Goal: Task Accomplishment & Management: Use online tool/utility

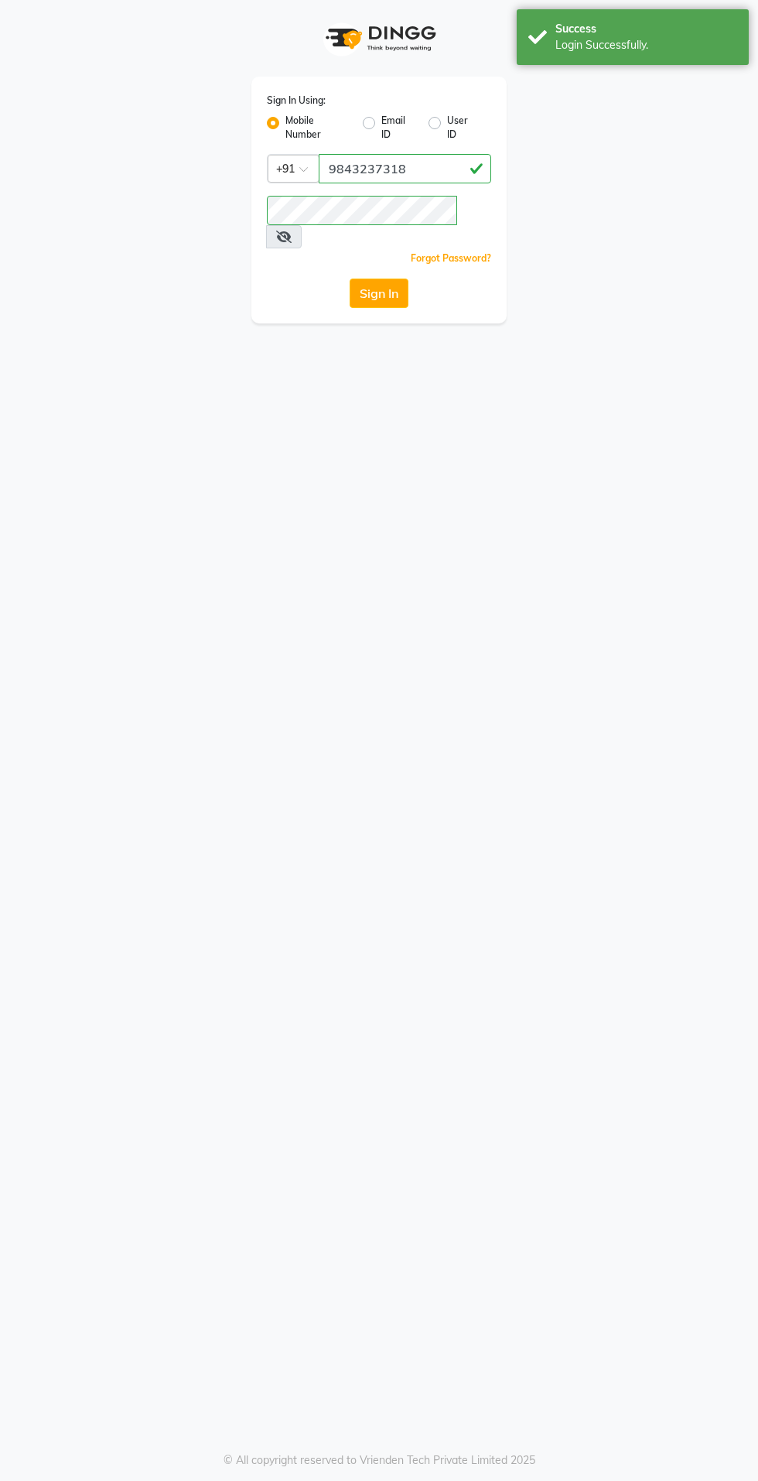
click at [373, 278] on button "Sign In" at bounding box center [379, 292] width 59 height 29
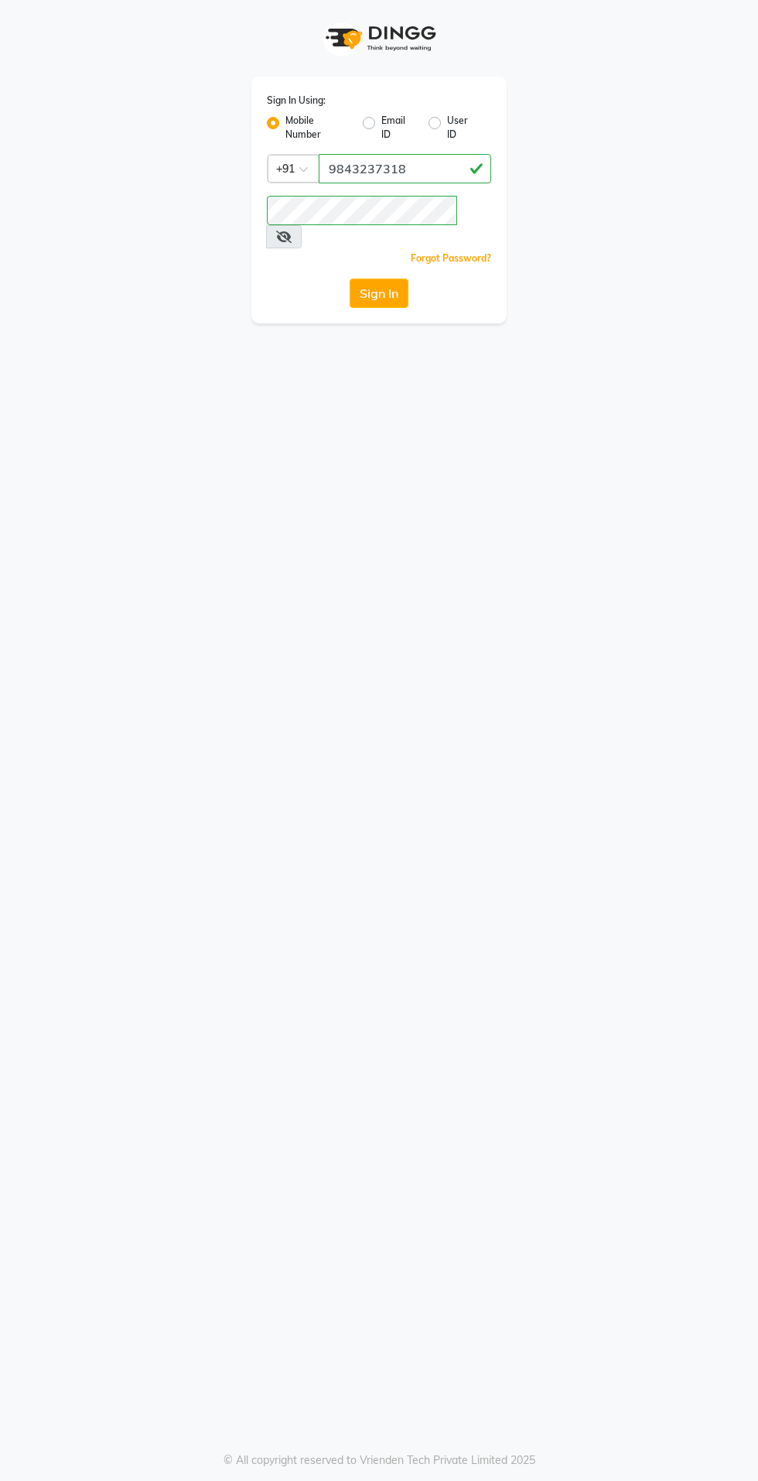
click at [377, 278] on button "Sign In" at bounding box center [379, 292] width 59 height 29
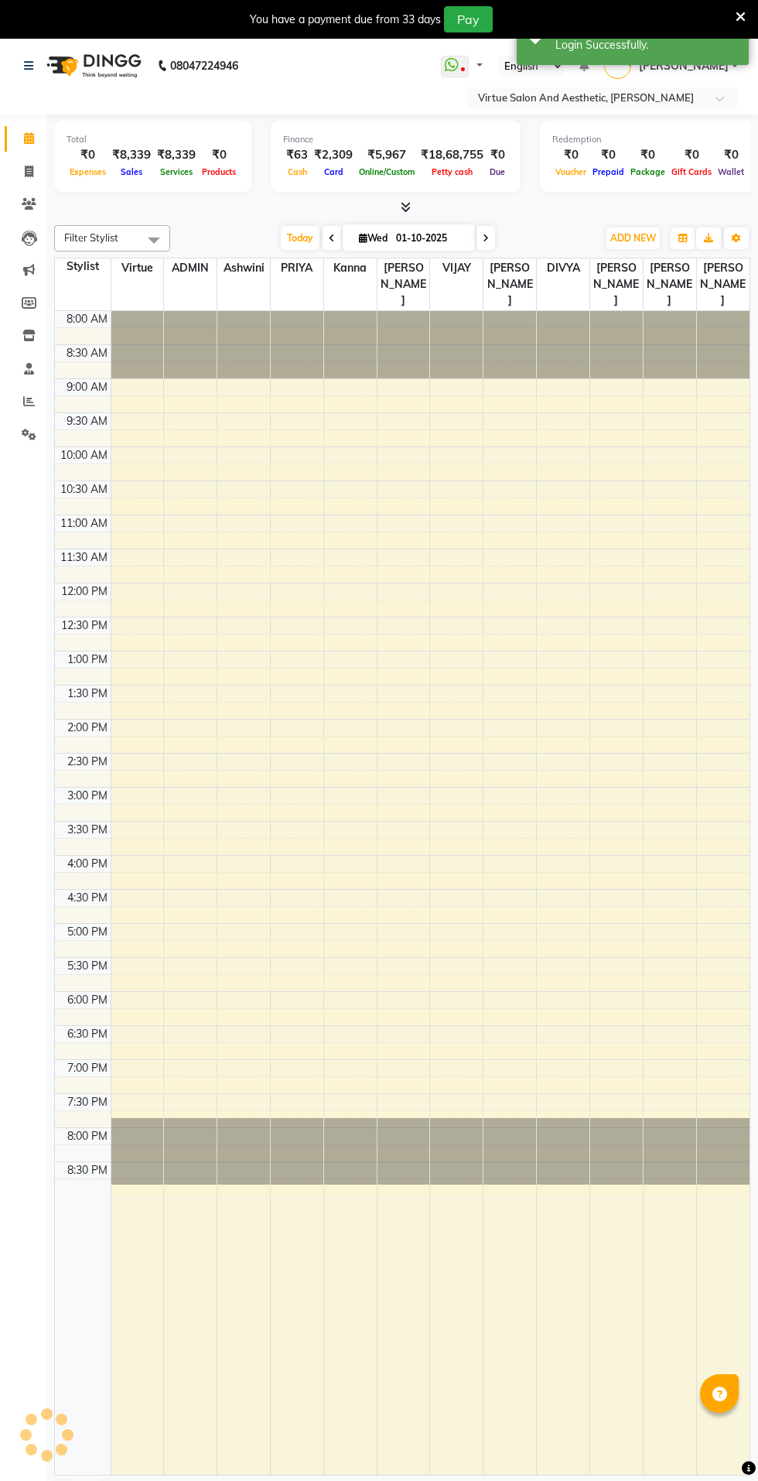
select select "en"
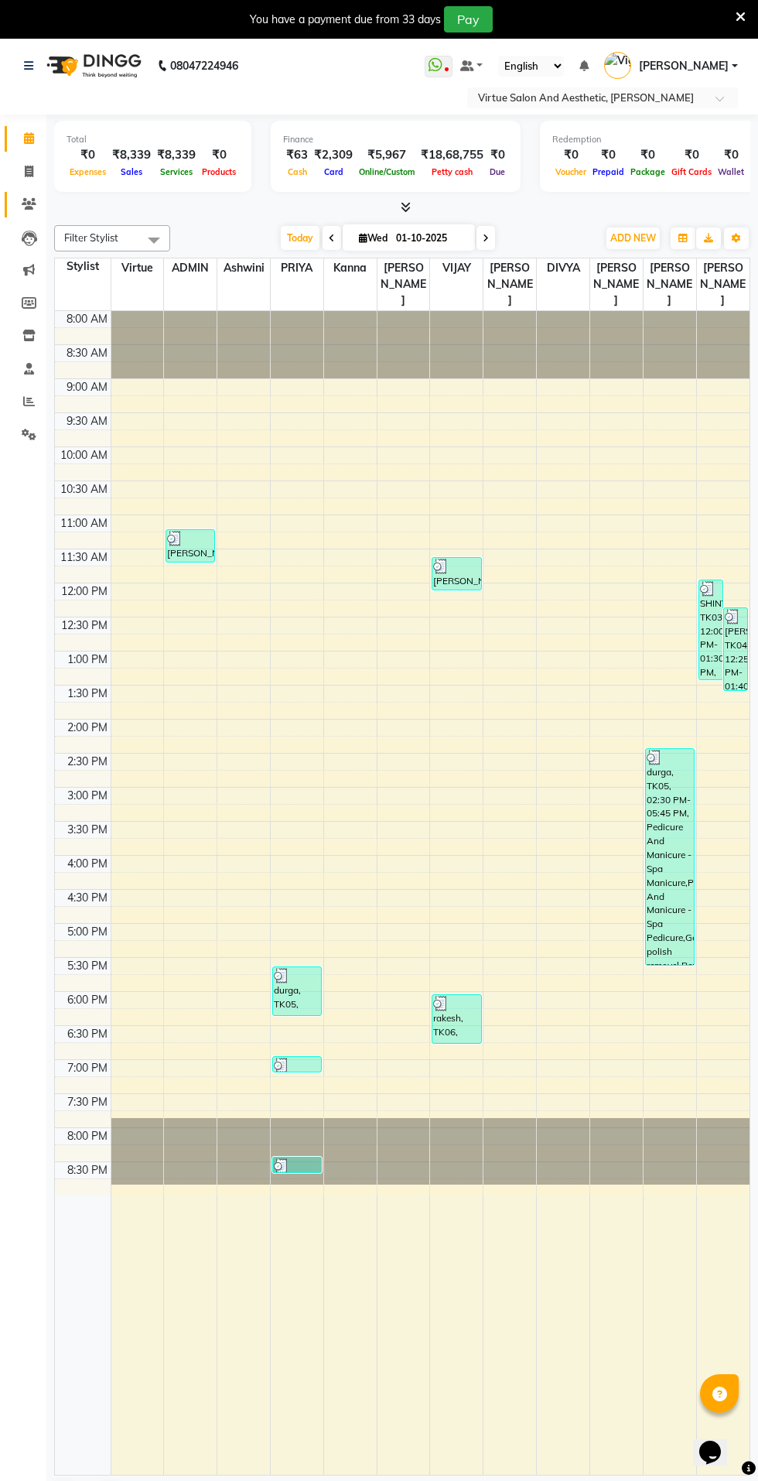
click at [38, 204] on span at bounding box center [28, 205] width 27 height 18
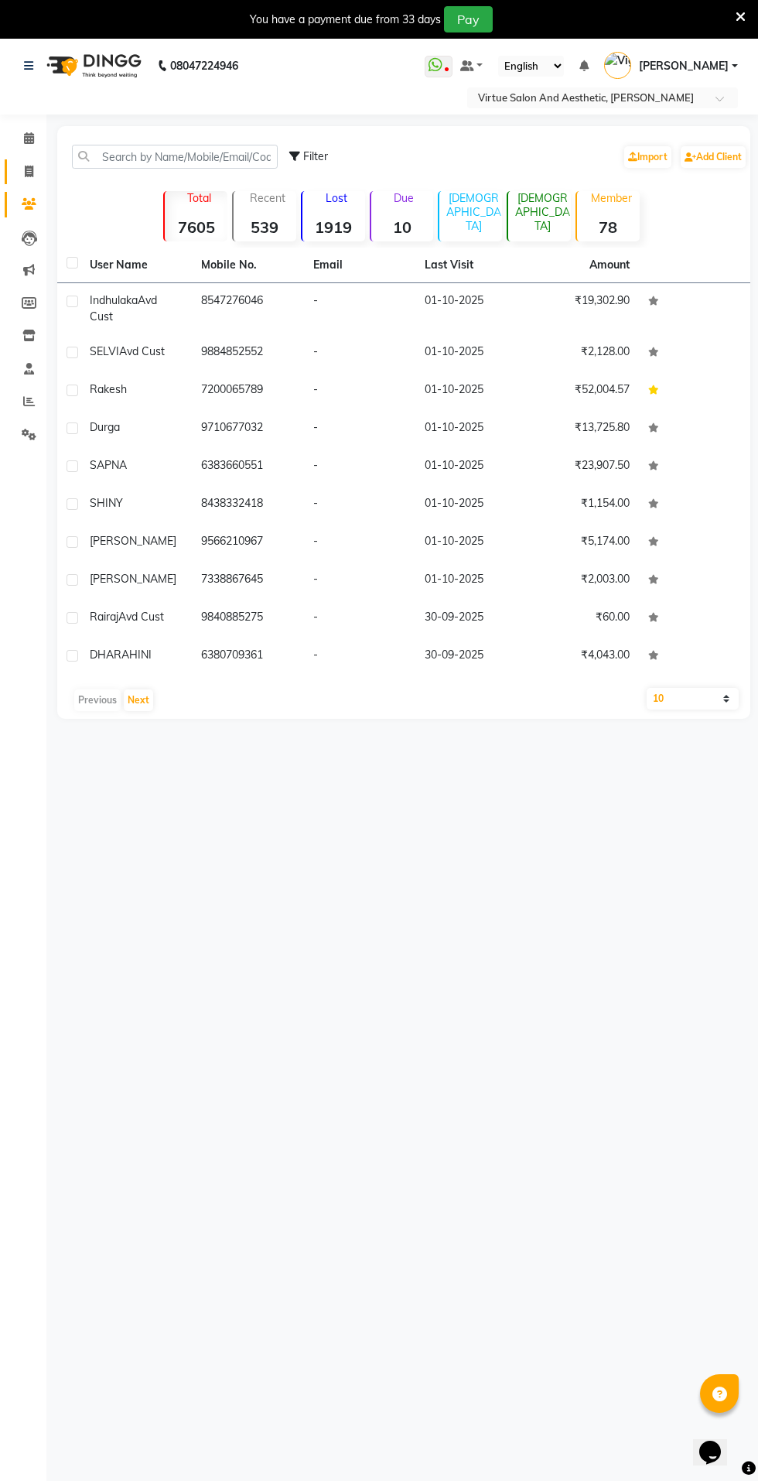
click at [36, 171] on span at bounding box center [28, 172] width 27 height 18
select select "service"
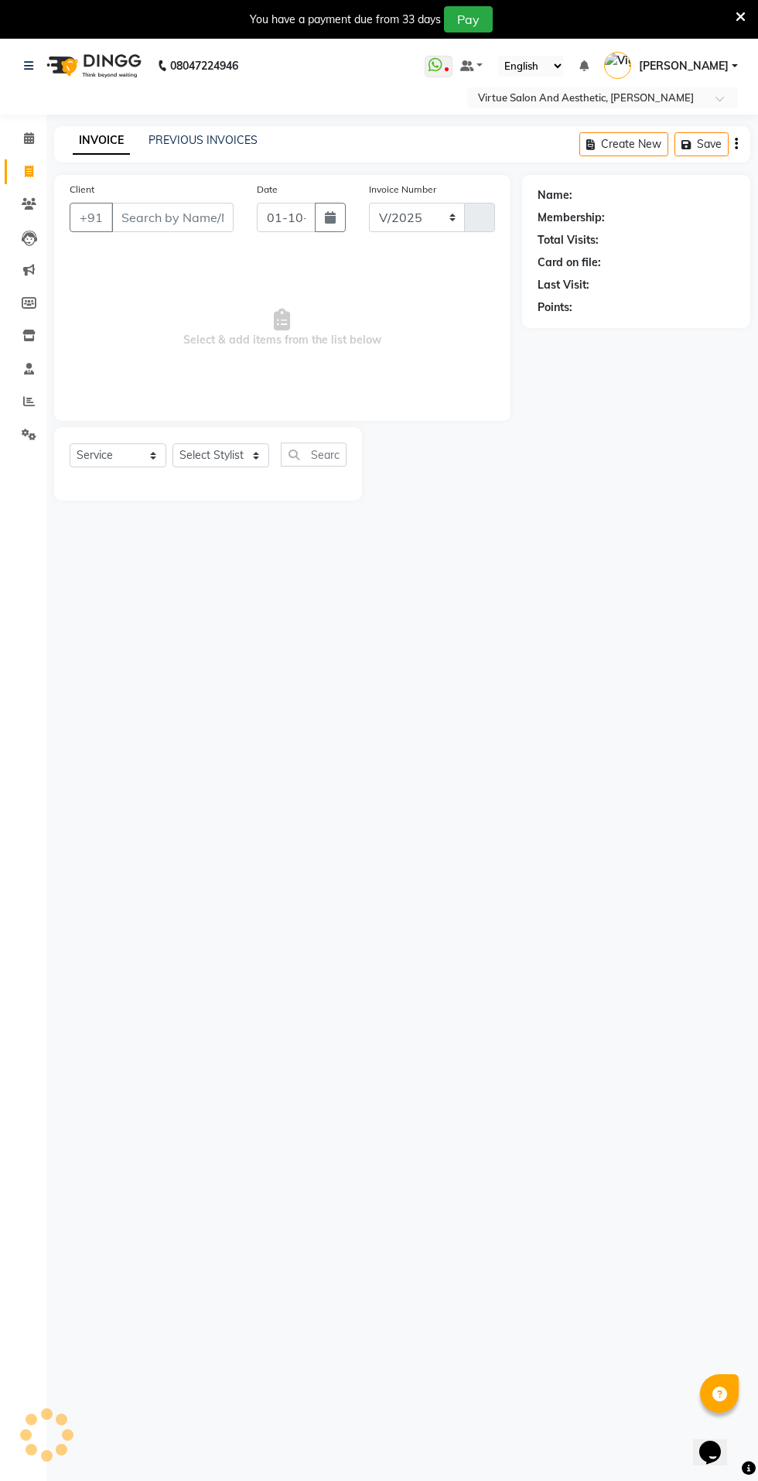
select select "4611"
type input "1298"
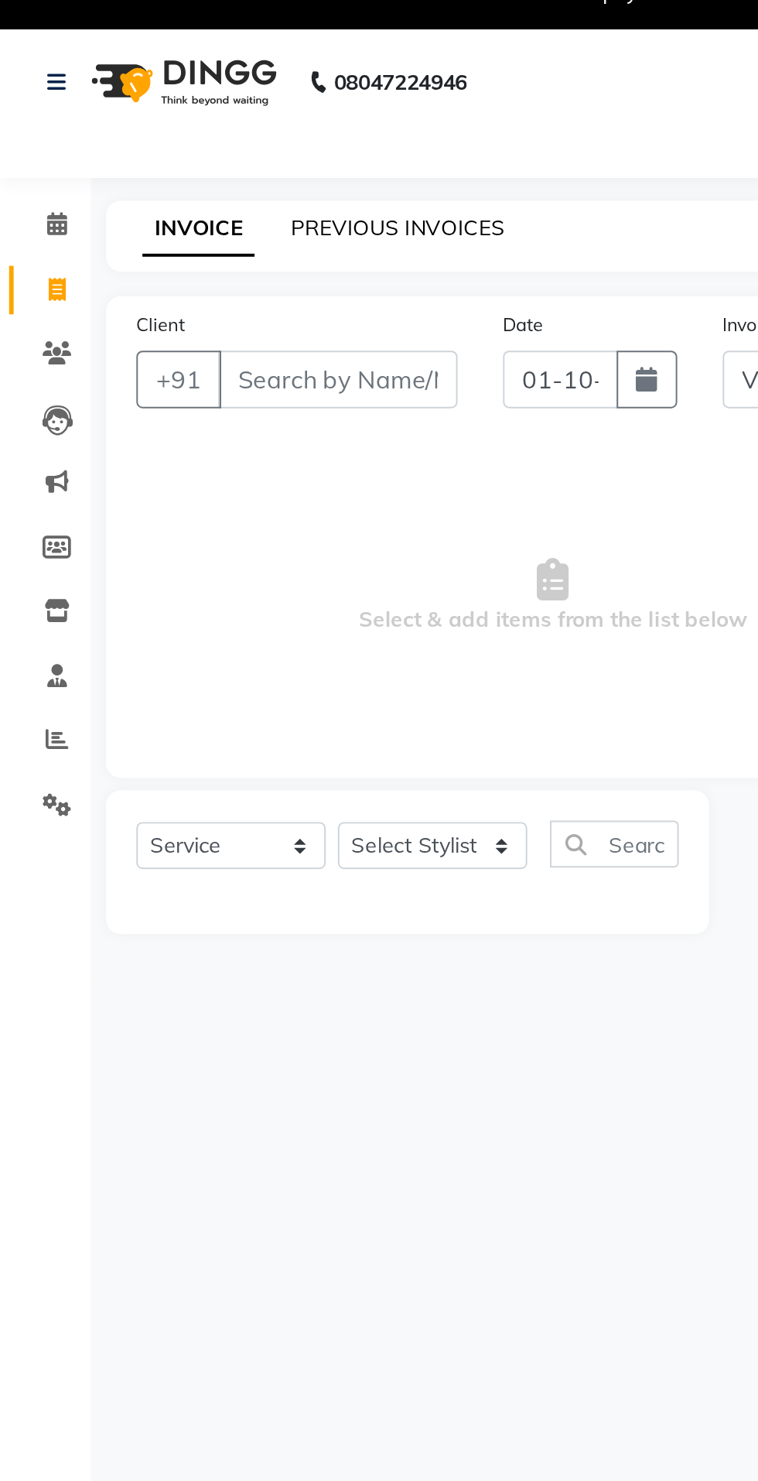
click at [218, 146] on link "PREVIOUS INVOICES" at bounding box center [203, 140] width 109 height 14
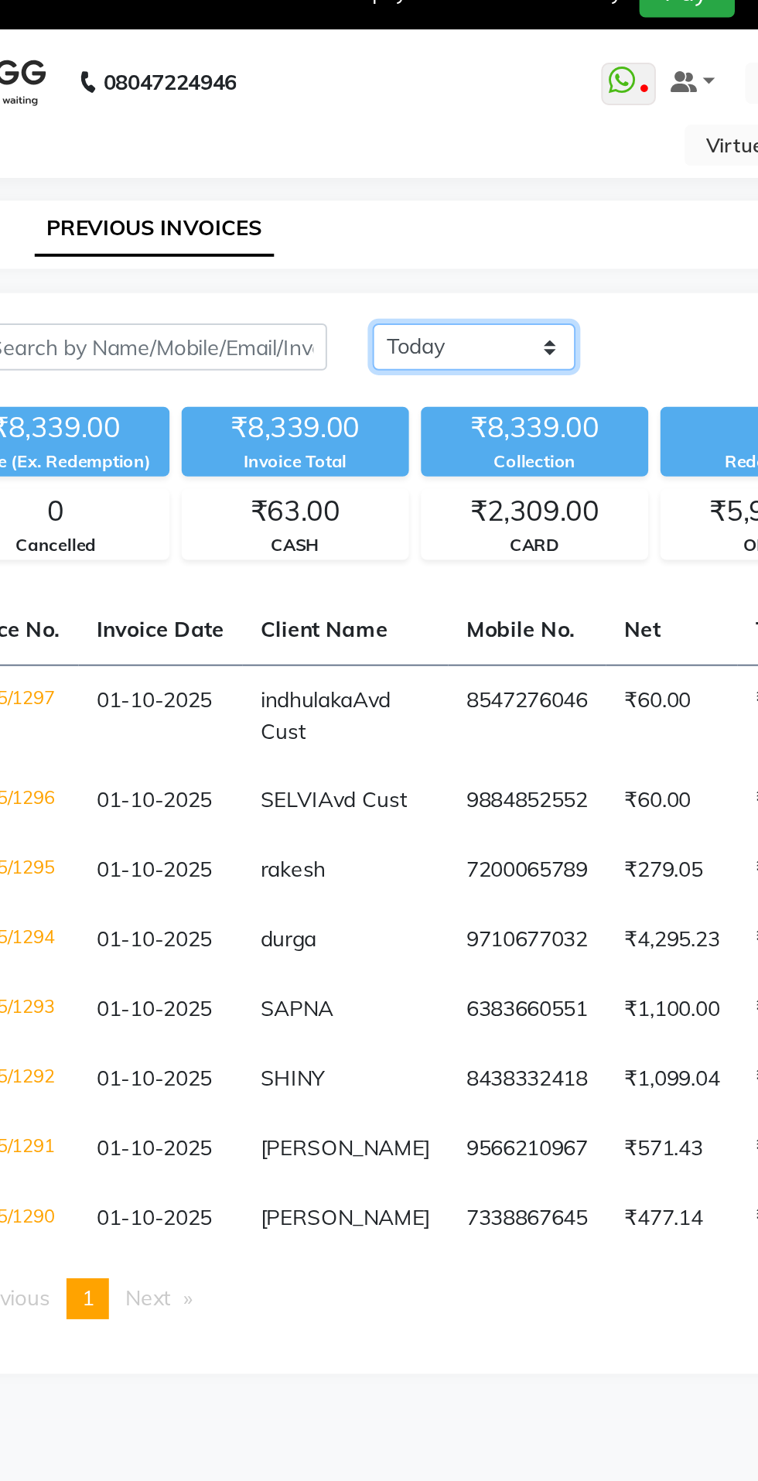
click at [384, 203] on select "[DATE] [DATE] Custom Range" at bounding box center [360, 201] width 104 height 24
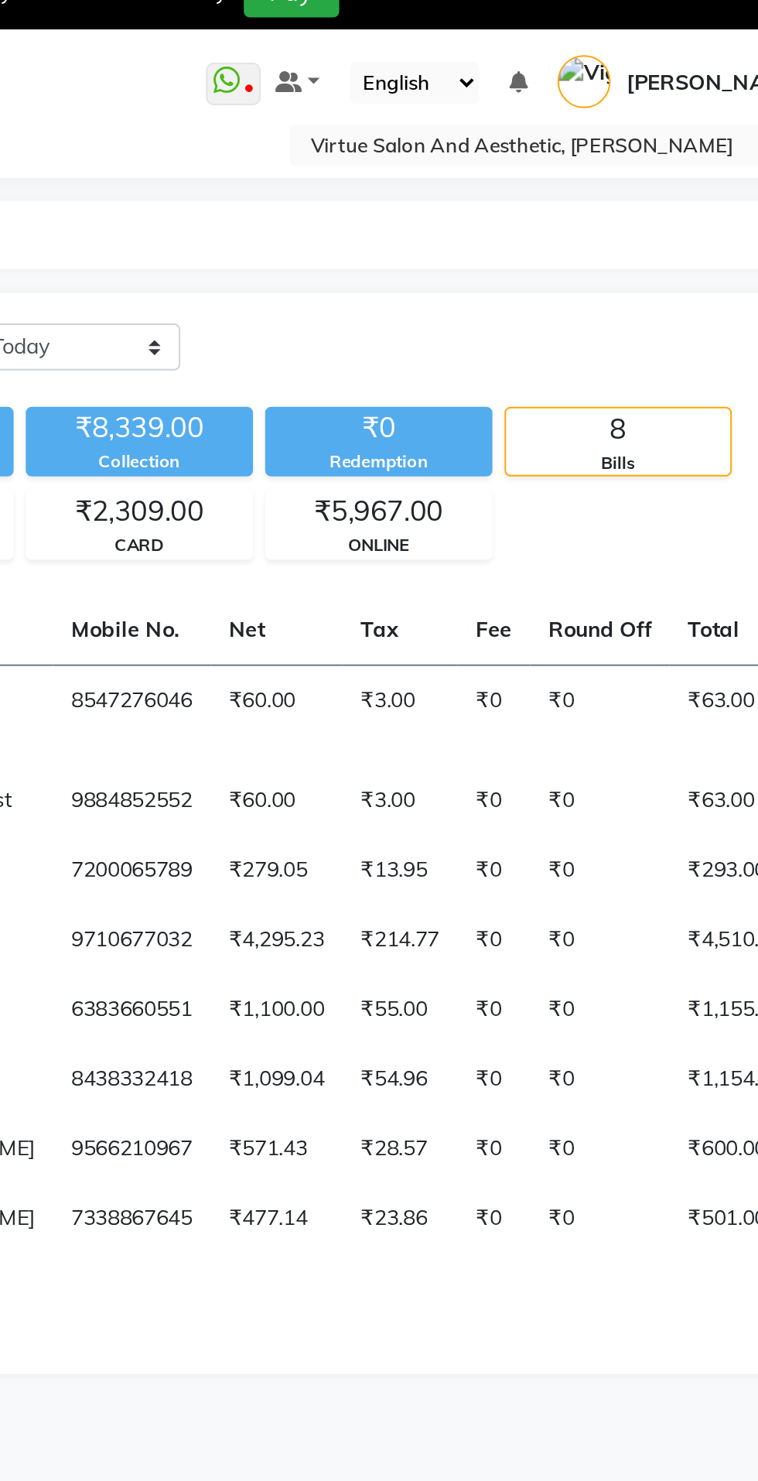
click at [599, 101] on input "text" at bounding box center [587, 98] width 224 height 15
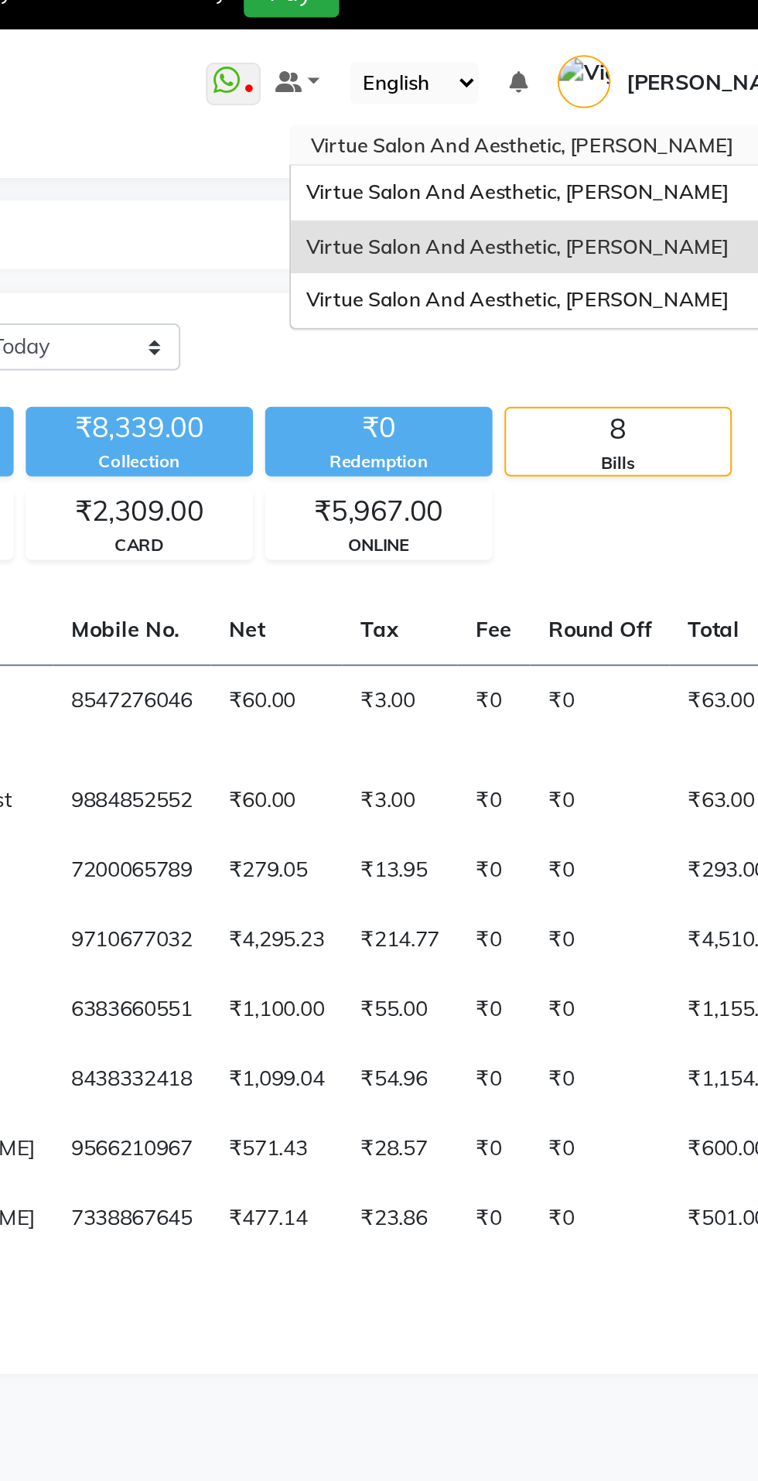
click at [654, 120] on span "Virtue Salon And Aesthetic, [PERSON_NAME]" at bounding box center [584, 121] width 216 height 12
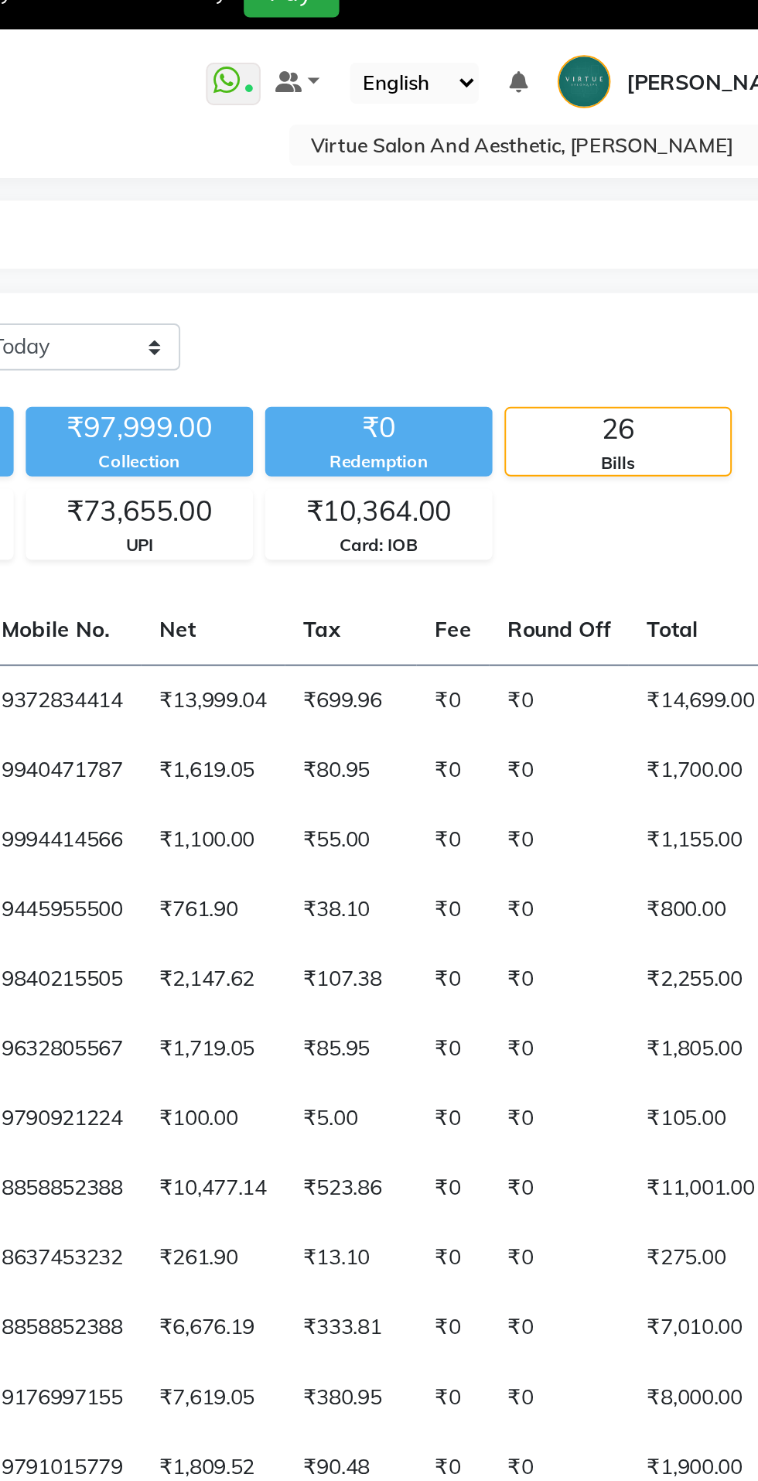
scroll to position [0, 110]
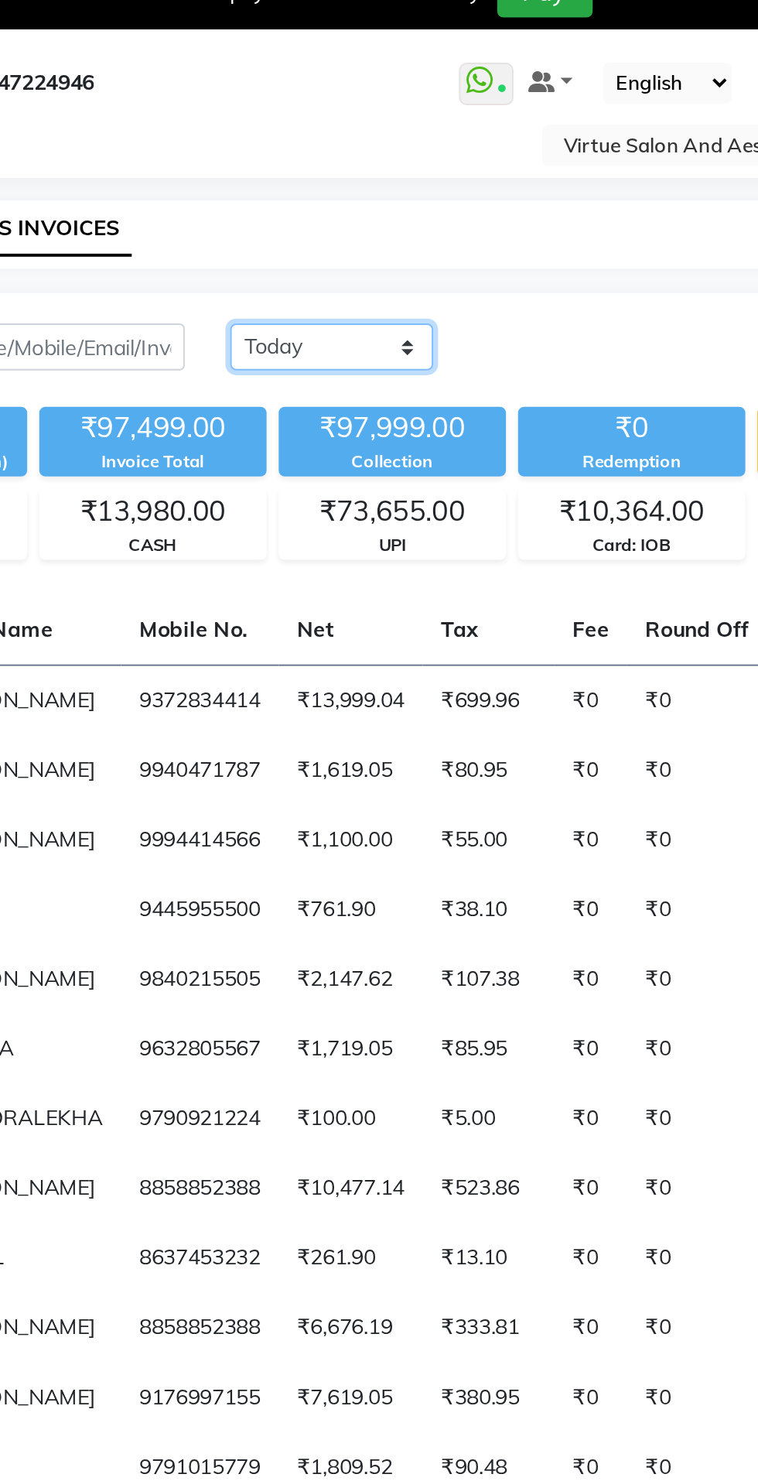
click at [379, 196] on select "[DATE] [DATE] Custom Range" at bounding box center [360, 201] width 104 height 24
select select "yesterday"
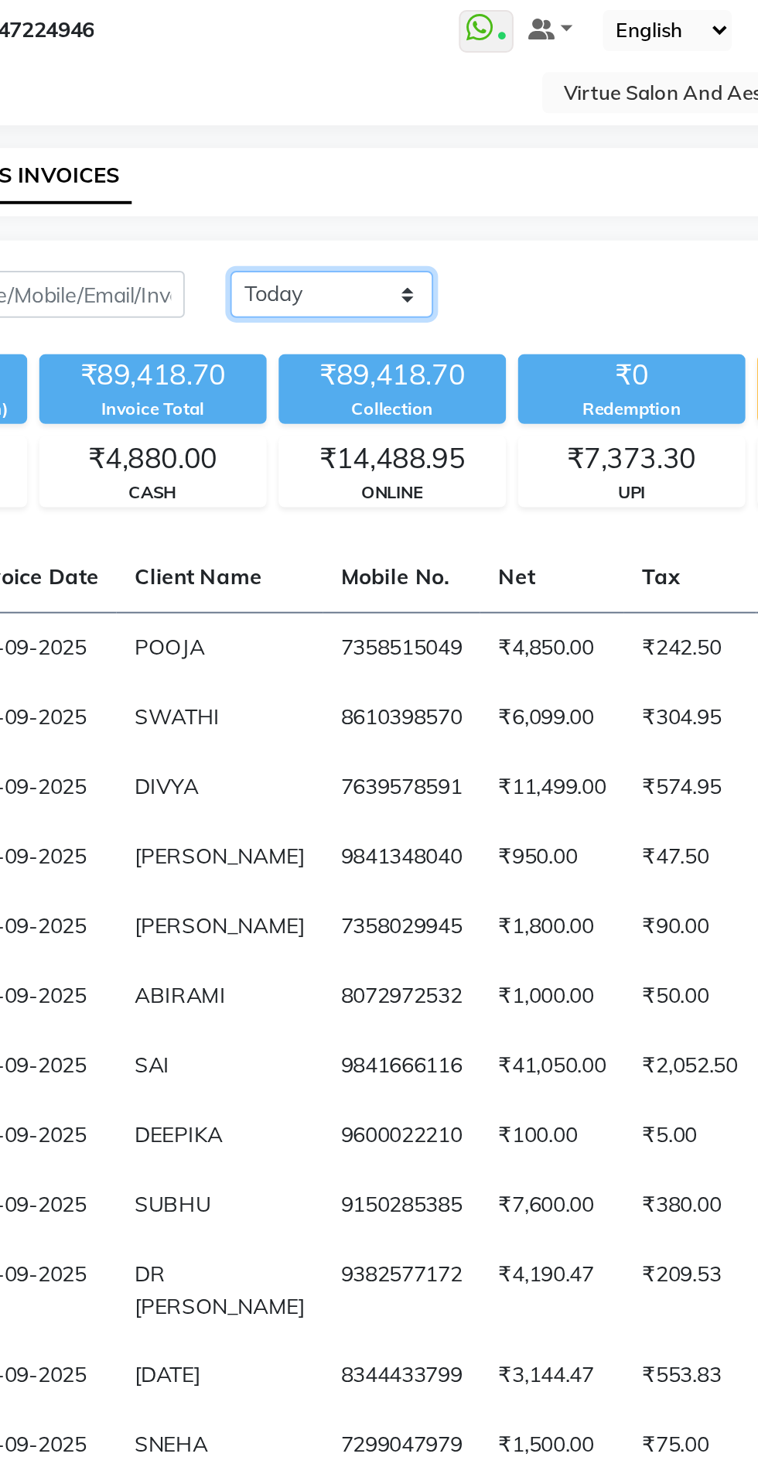
scroll to position [0, 0]
